Goal: Task Accomplishment & Management: Manage account settings

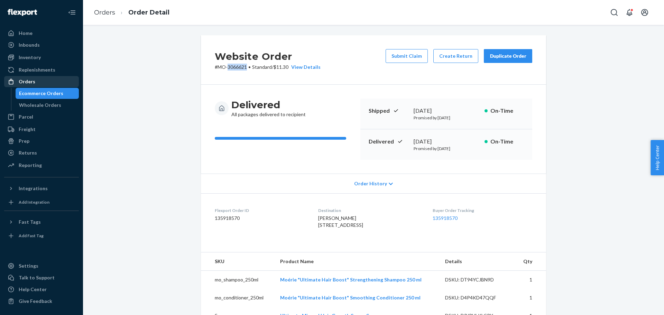
click at [46, 82] on div "Orders" at bounding box center [41, 82] width 73 height 10
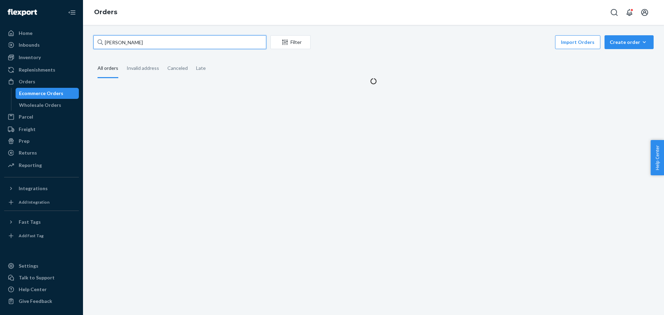
click at [139, 44] on input "[PERSON_NAME]" at bounding box center [179, 42] width 173 height 14
paste input "3167920"
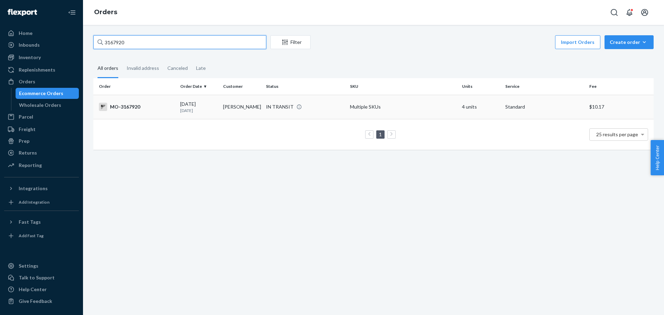
type input "3167920"
click at [131, 106] on div "MO-3167920" at bounding box center [137, 107] width 76 height 8
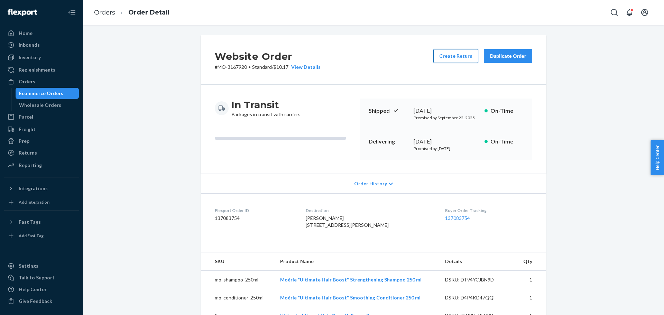
click at [455, 56] on button "Create Return" at bounding box center [455, 56] width 45 height 14
click at [454, 218] on link "137083754" at bounding box center [457, 218] width 25 height 6
click at [53, 83] on div "Orders" at bounding box center [41, 82] width 73 height 10
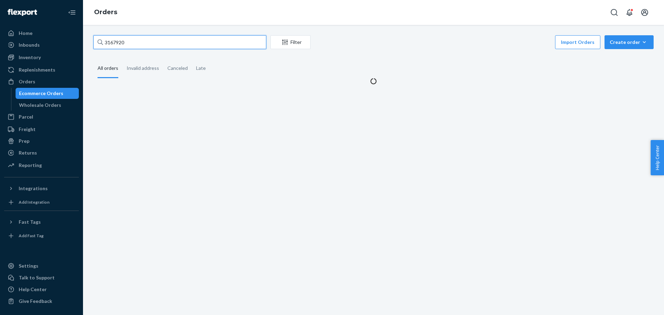
click at [144, 45] on input "3167920" at bounding box center [179, 42] width 173 height 14
paste input "[PERSON_NAME]"
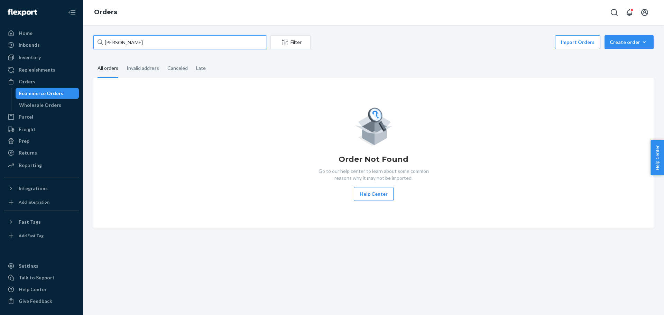
type input "[PERSON_NAME]"
